Goal: Task Accomplishment & Management: Manage account settings

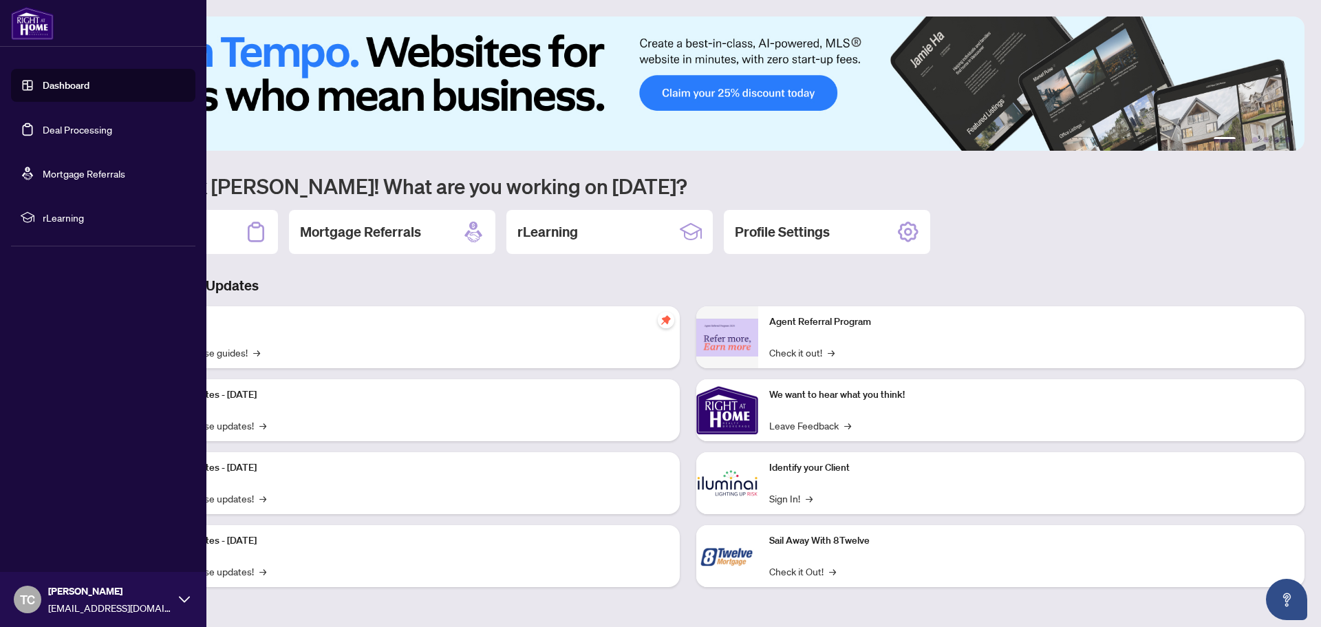
click at [94, 136] on link "Deal Processing" at bounding box center [77, 129] width 69 height 12
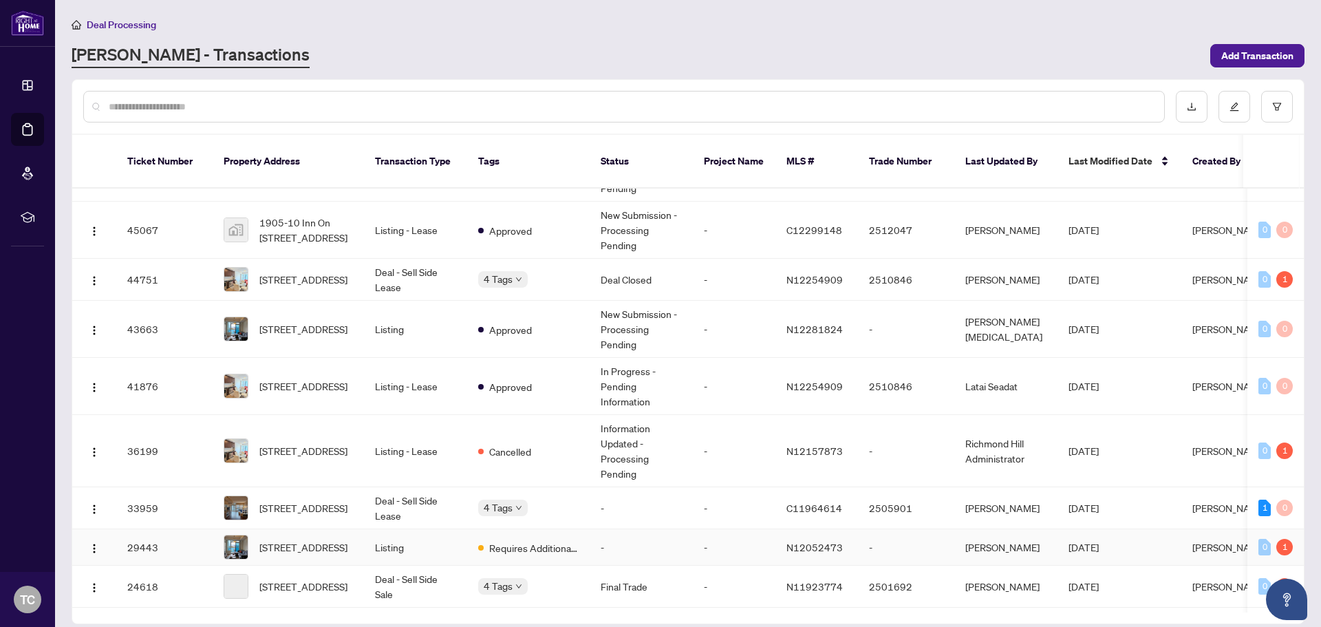
scroll to position [275, 0]
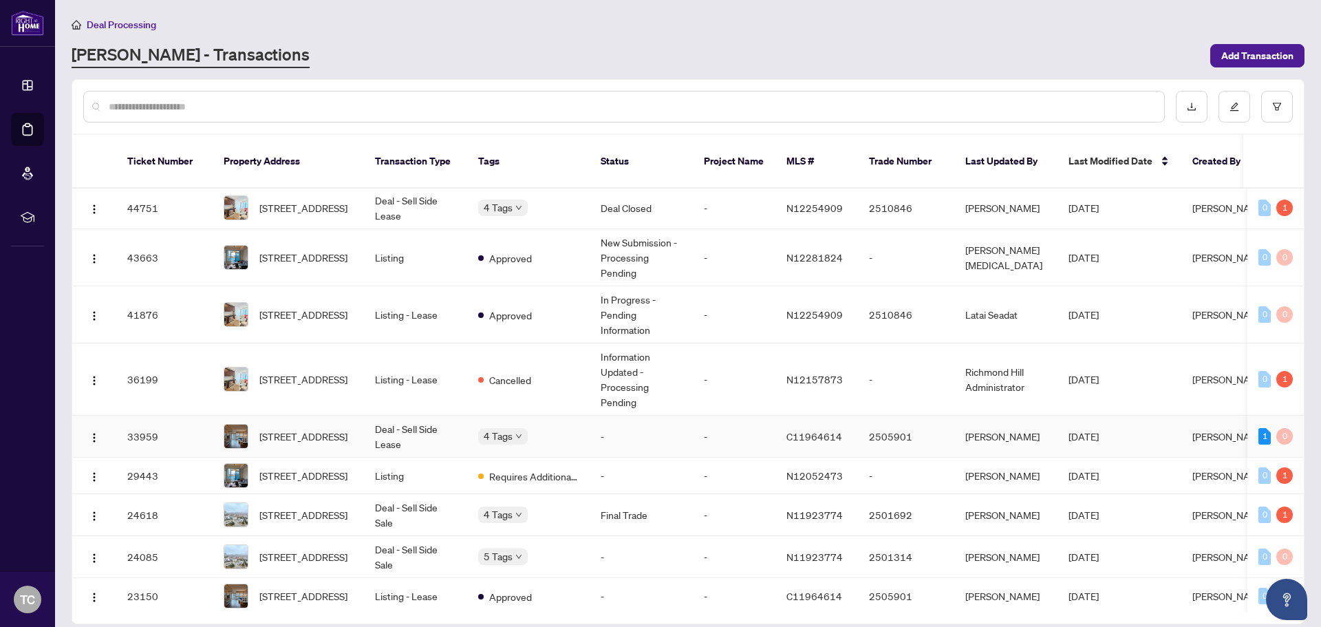
click at [478, 431] on div "Approved Closed BV Cheque(s) Issued Final Trade" at bounding box center [478, 431] width 0 height 0
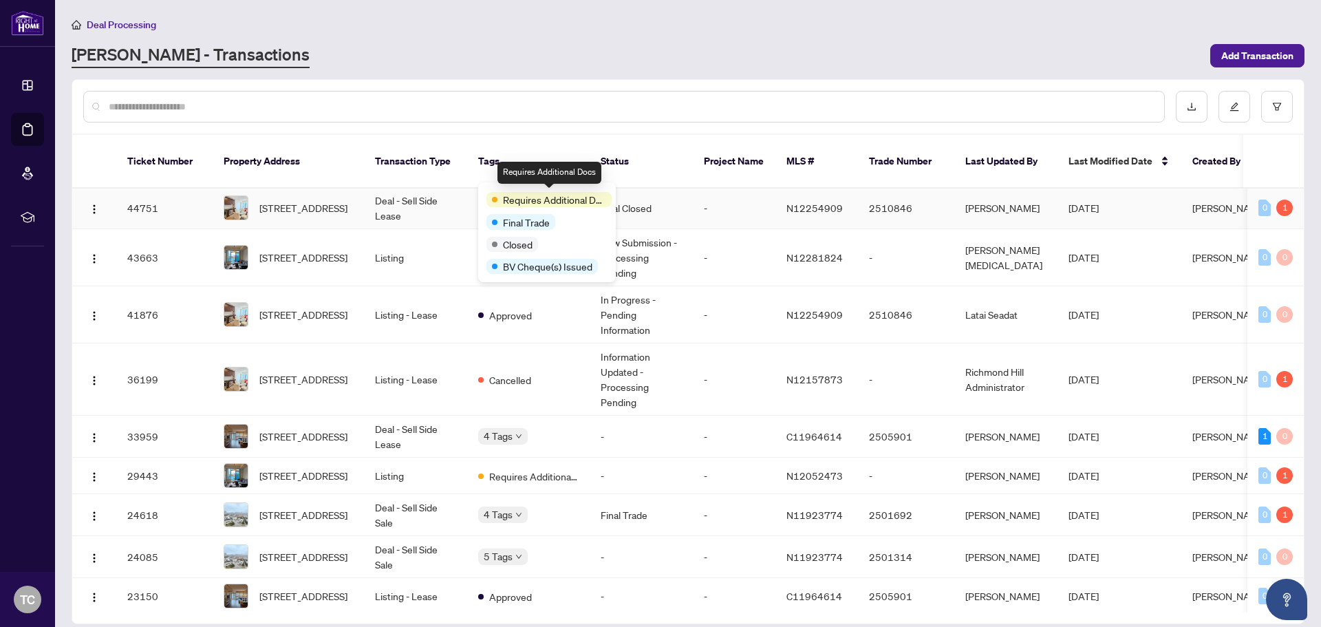
click at [521, 193] on span "Requires Additional Docs" at bounding box center [554, 199] width 103 height 15
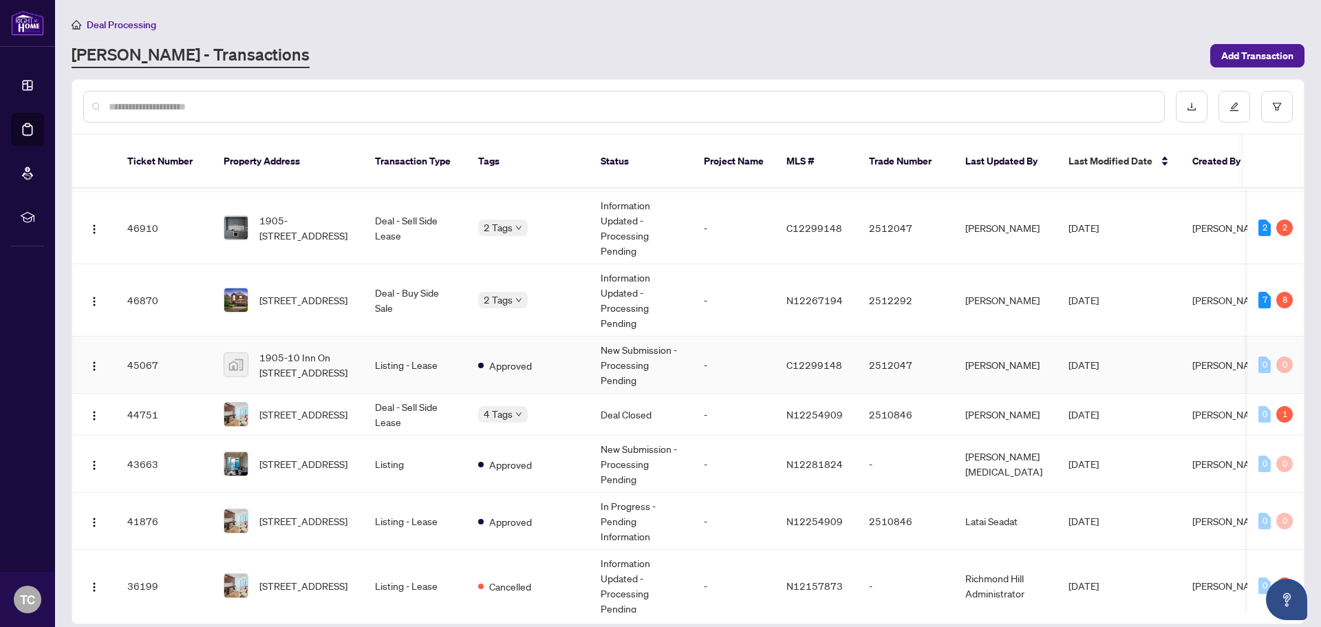
scroll to position [0, 0]
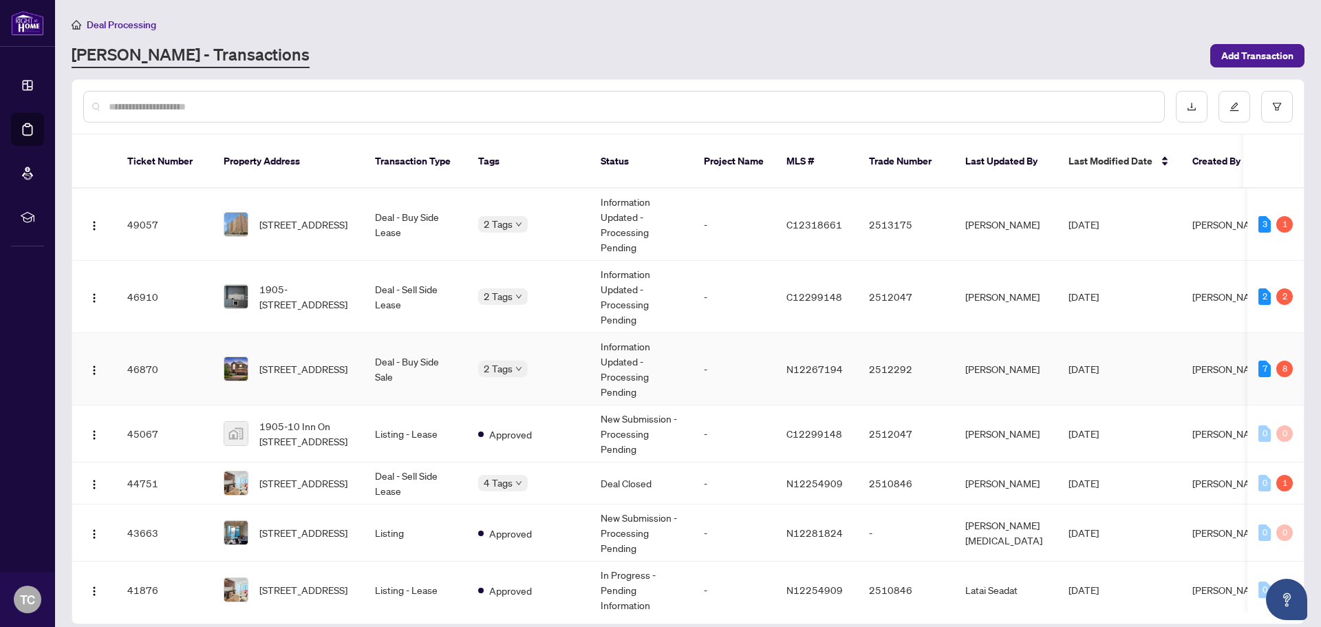
click at [1136, 358] on td "[DATE]" at bounding box center [1119, 369] width 124 height 72
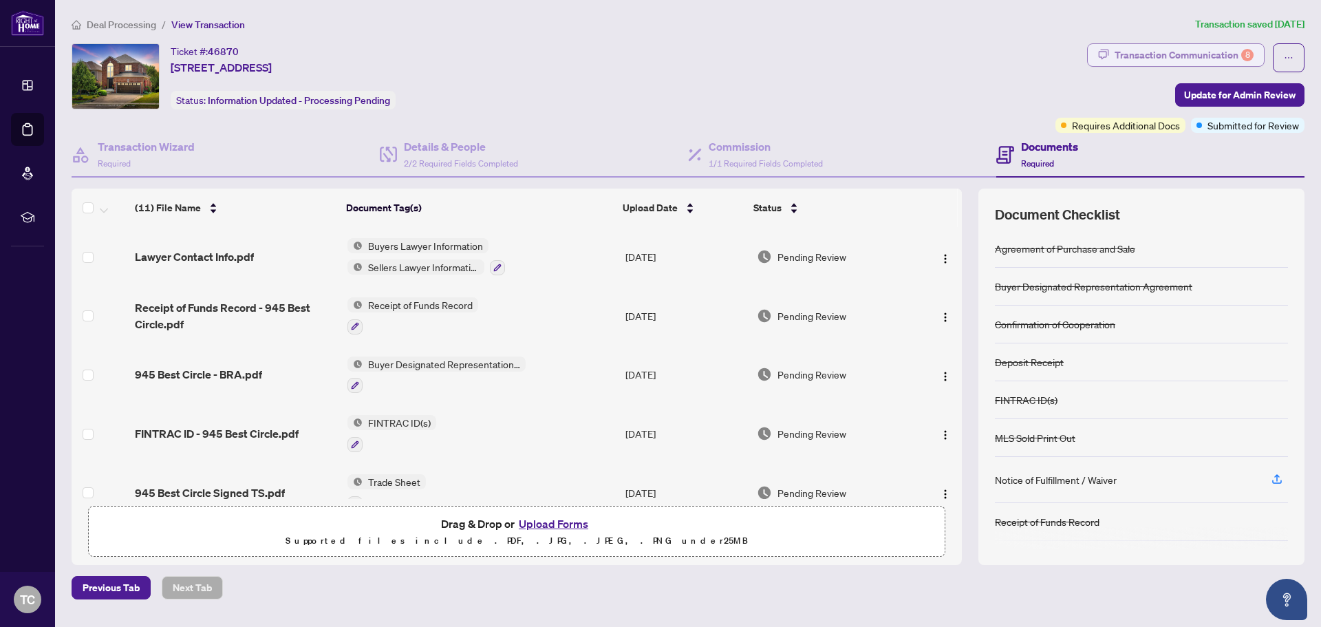
click at [1221, 51] on div "Transaction Communication 8" at bounding box center [1183, 55] width 139 height 22
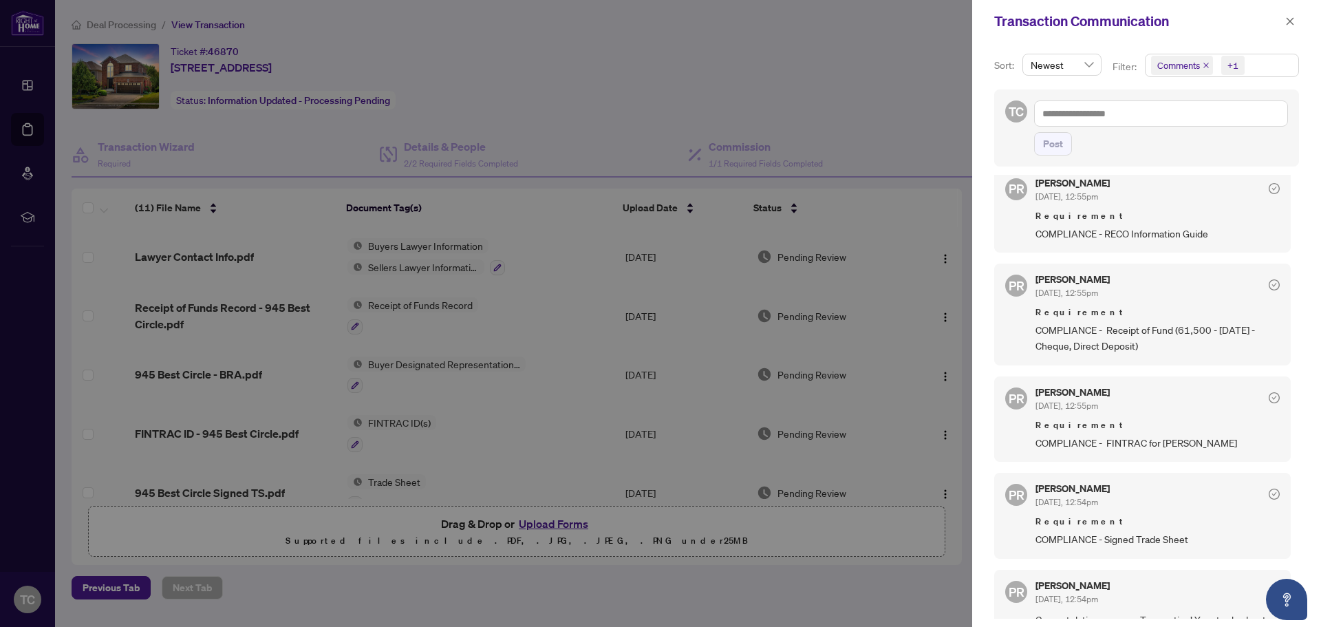
scroll to position [567, 0]
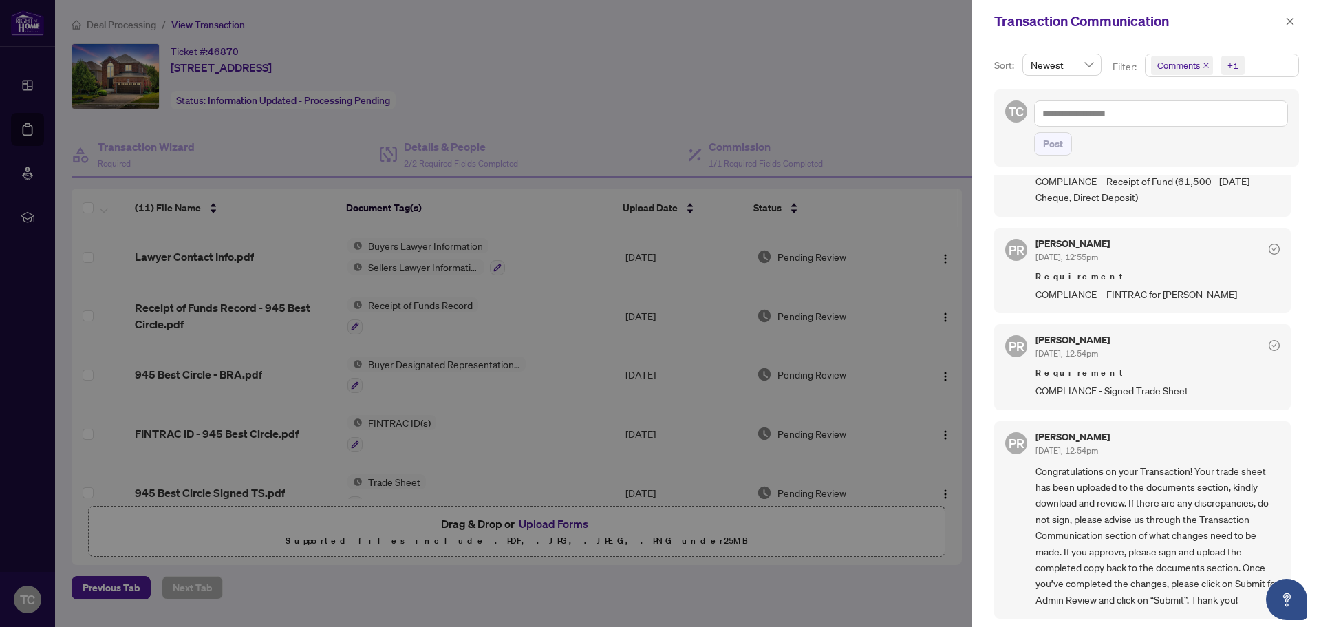
click at [885, 62] on div at bounding box center [660, 313] width 1321 height 627
click at [1287, 23] on icon "close" at bounding box center [1290, 22] width 10 height 10
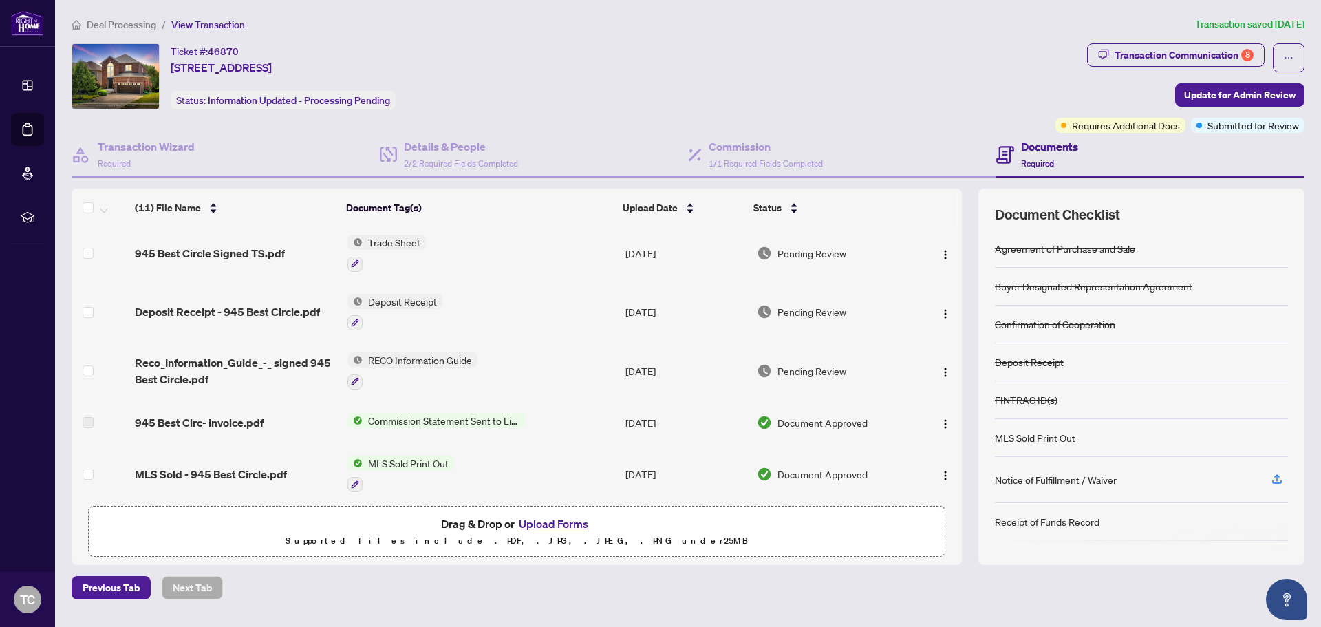
scroll to position [226, 0]
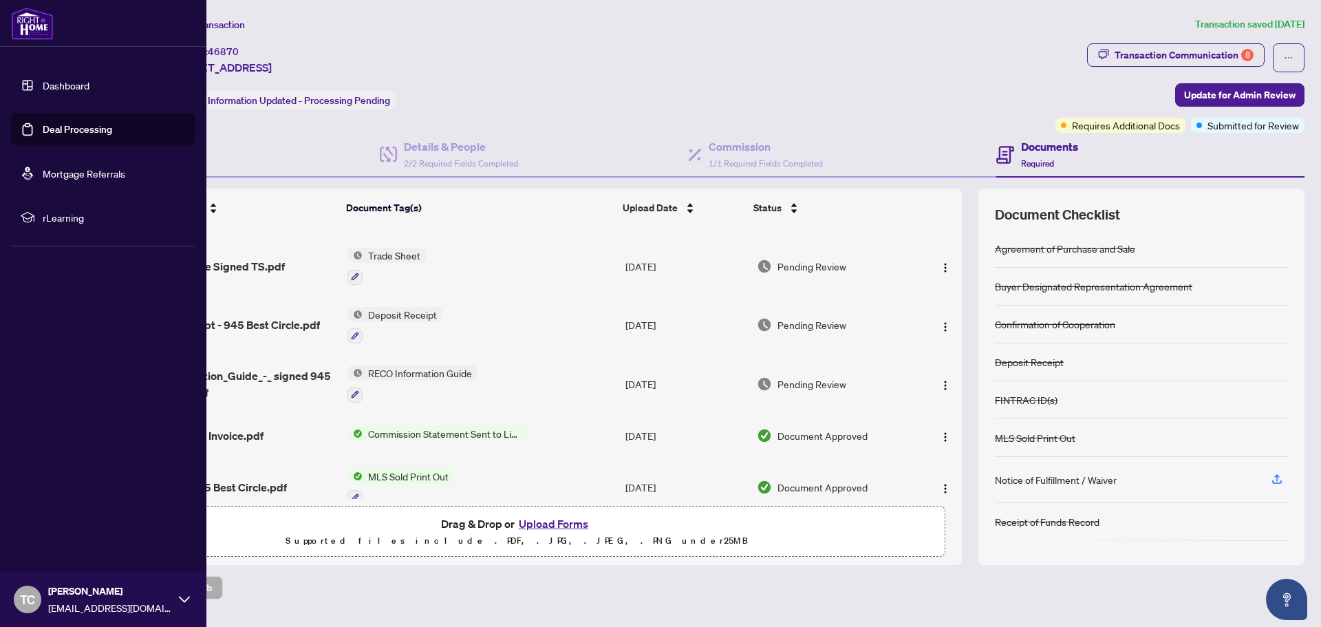
click at [83, 85] on link "Dashboard" at bounding box center [66, 85] width 47 height 12
